Goal: Task Accomplishment & Management: Use online tool/utility

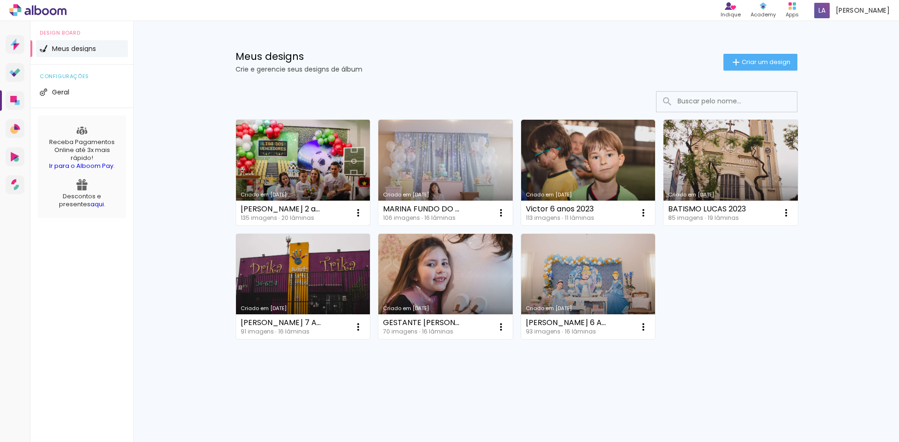
click at [301, 176] on link "Criado em [DATE]" at bounding box center [303, 173] width 134 height 106
